Goal: Find specific page/section: Find specific page/section

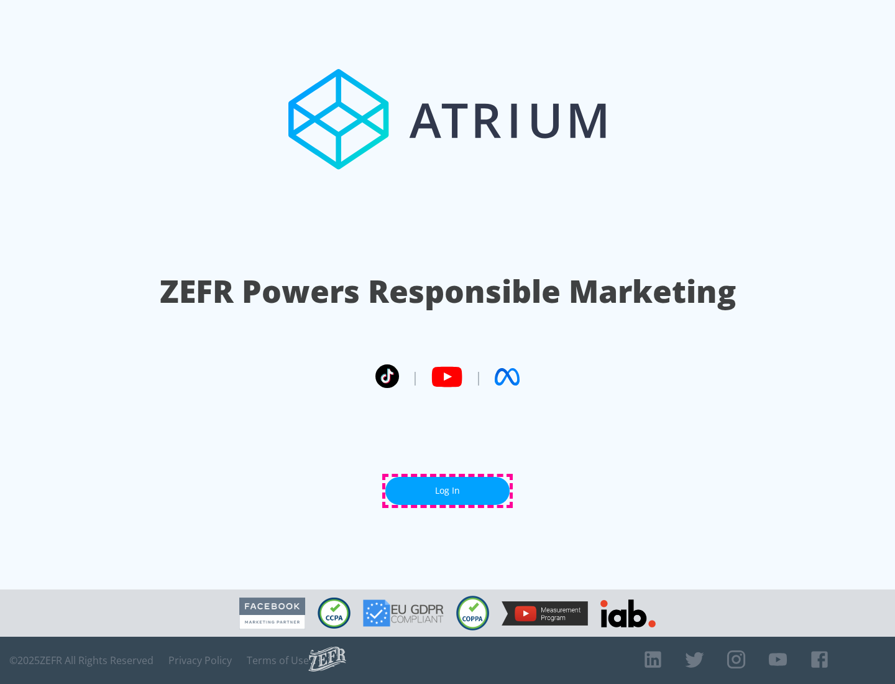
click at [448, 490] on link "Log In" at bounding box center [447, 491] width 124 height 28
